Goal: Ask a question

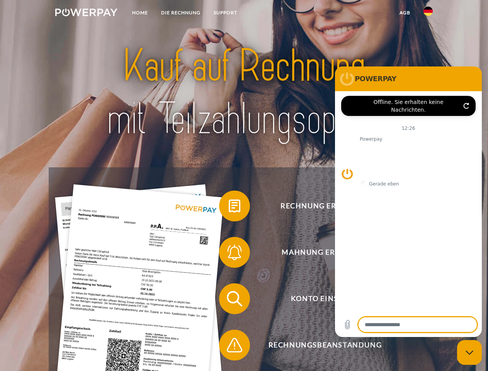
click at [86, 14] on img at bounding box center [86, 12] width 62 height 8
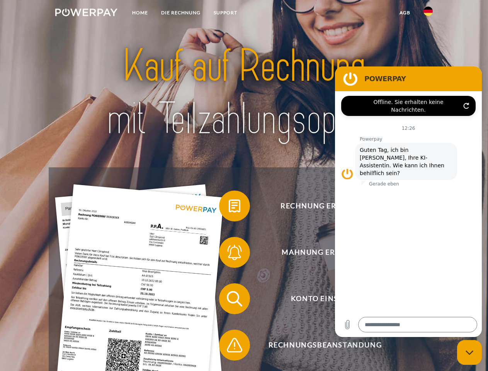
click at [428, 14] on img at bounding box center [427, 11] width 9 height 9
click at [405, 13] on link "agb" at bounding box center [405, 13] width 24 height 14
click at [229, 207] on span at bounding box center [223, 206] width 39 height 39
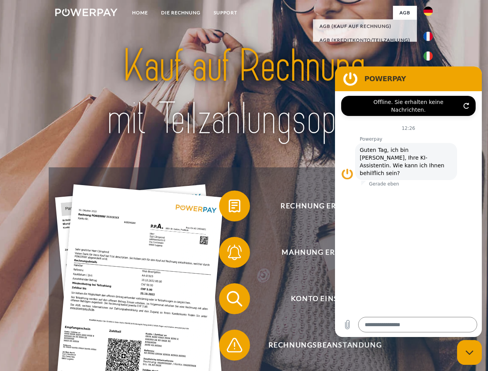
click at [229, 254] on span at bounding box center [223, 252] width 39 height 39
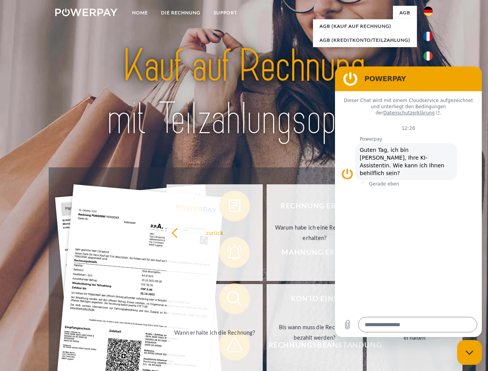
click at [267, 300] on link "Bis wann muss die Rechnung bezahlt werden?" at bounding box center [315, 332] width 96 height 97
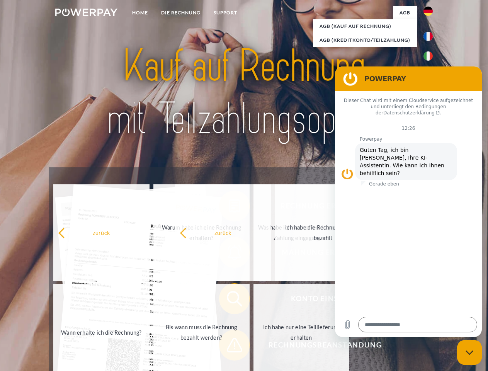
click at [229, 347] on span at bounding box center [223, 345] width 39 height 39
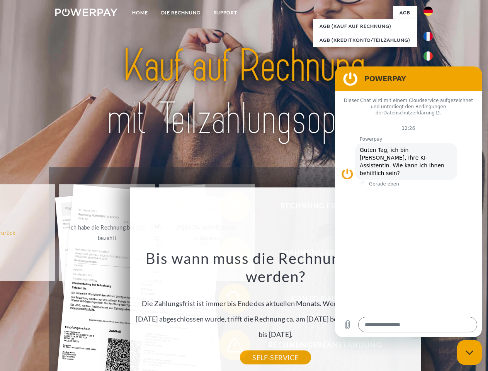
click at [469, 352] on icon "Messaging-Fenster schließen" at bounding box center [470, 352] width 8 height 5
type textarea "*"
